Goal: Task Accomplishment & Management: Manage account settings

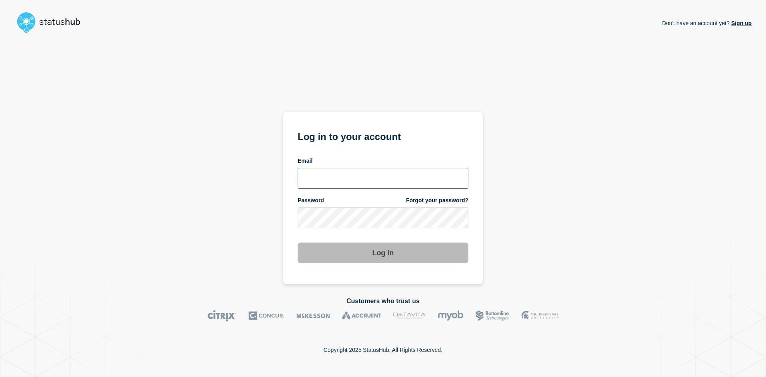
click at [327, 177] on input "email input" at bounding box center [383, 178] width 171 height 21
click at [349, 173] on input "email input" at bounding box center [383, 178] width 171 height 21
paste input "[PERSON_NAME][EMAIL_ADDRESS][PERSON_NAME][DOMAIN_NAME]"
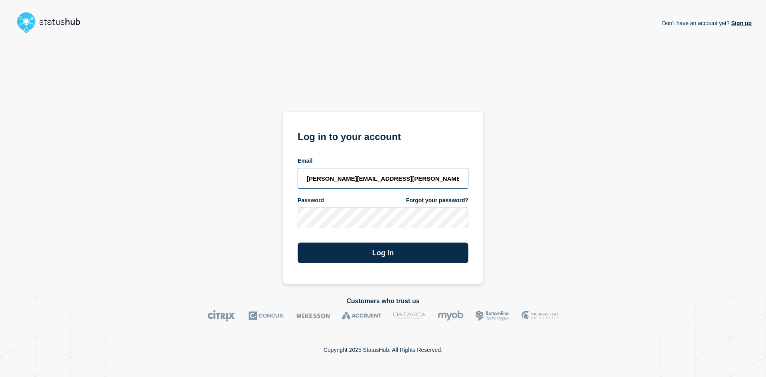
type input "[PERSON_NAME][EMAIL_ADDRESS][PERSON_NAME][DOMAIN_NAME]"
click at [242, 232] on div "Don't have an account yet? Sign up Log in to your account Email [PERSON_NAME][E…" at bounding box center [383, 160] width 738 height 248
click at [376, 253] on button "Log in" at bounding box center [383, 253] width 171 height 21
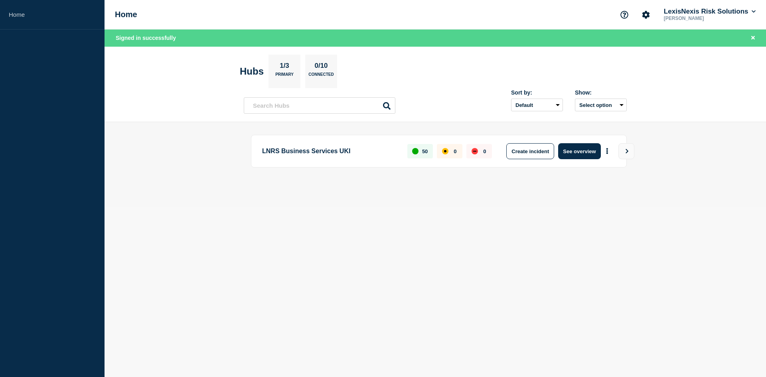
click at [287, 75] on p "Primary" at bounding box center [284, 76] width 18 height 8
click at [334, 76] on p "Connected" at bounding box center [321, 76] width 25 height 8
